Goal: Transaction & Acquisition: Purchase product/service

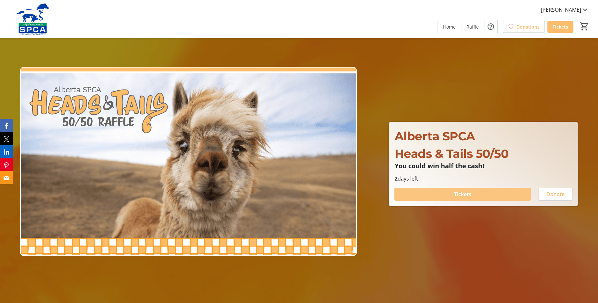
click at [471, 193] on span at bounding box center [462, 194] width 136 height 16
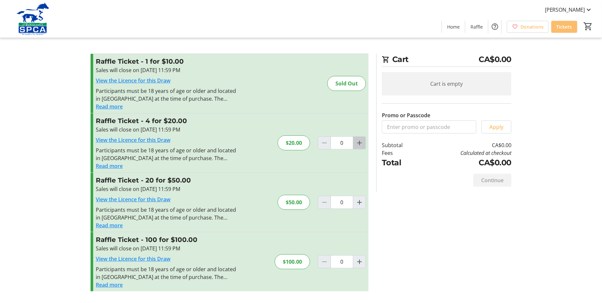
click at [361, 142] on mat-icon "Increment by one" at bounding box center [360, 143] width 8 height 8
type input "1"
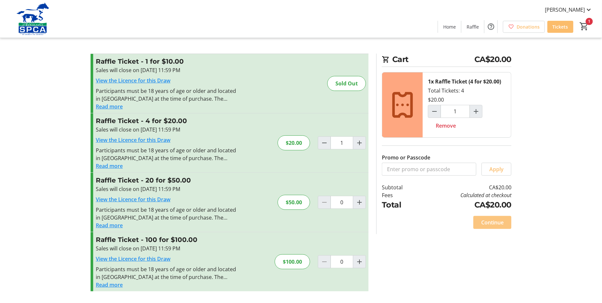
click at [496, 222] on span "Continue" at bounding box center [492, 223] width 22 height 8
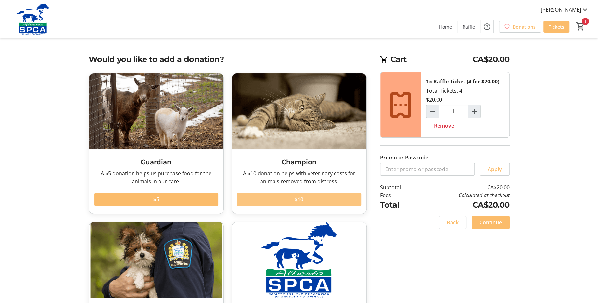
click at [303, 199] on span "$10" at bounding box center [299, 200] width 9 height 8
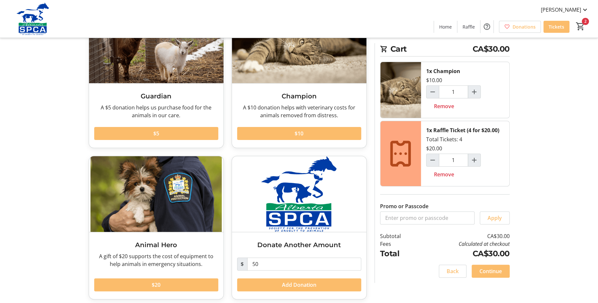
scroll to position [69, 0]
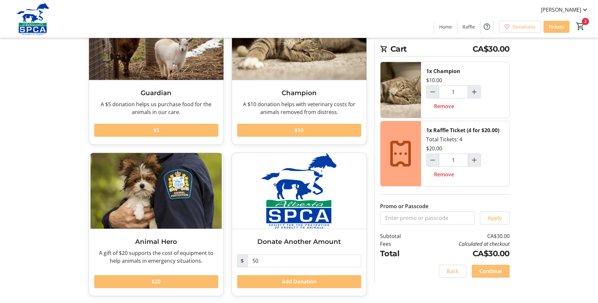
click at [497, 269] on span "Continue" at bounding box center [490, 271] width 22 height 8
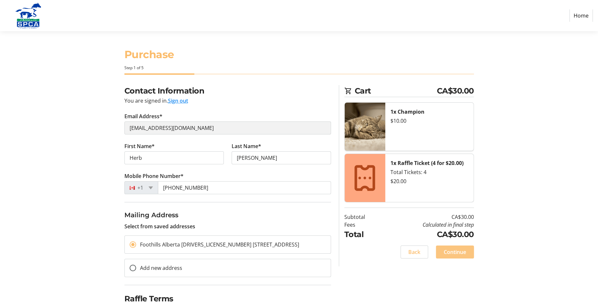
click at [455, 249] on span "Continue" at bounding box center [455, 252] width 22 height 8
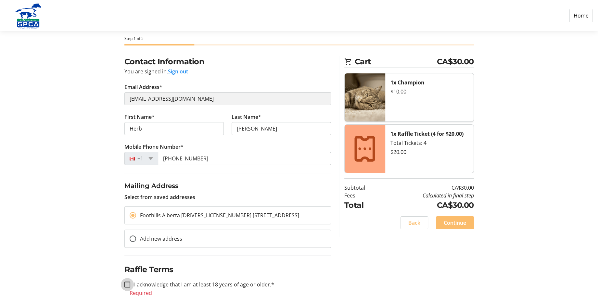
click at [128, 282] on input "I acknowledge that I am at least 18 years of age or older.*" at bounding box center [127, 285] width 6 height 6
checkbox input "true"
click at [453, 223] on span "Continue" at bounding box center [455, 223] width 22 height 8
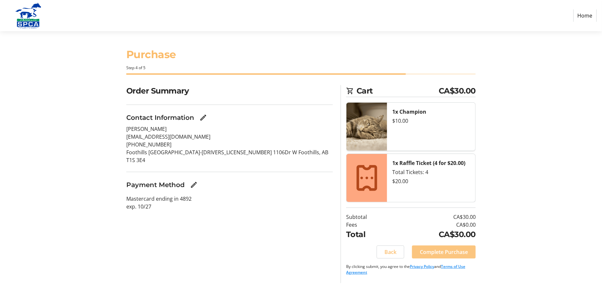
click at [448, 252] on span "Complete Purchase" at bounding box center [444, 252] width 48 height 8
